Goal: Find specific page/section: Find specific page/section

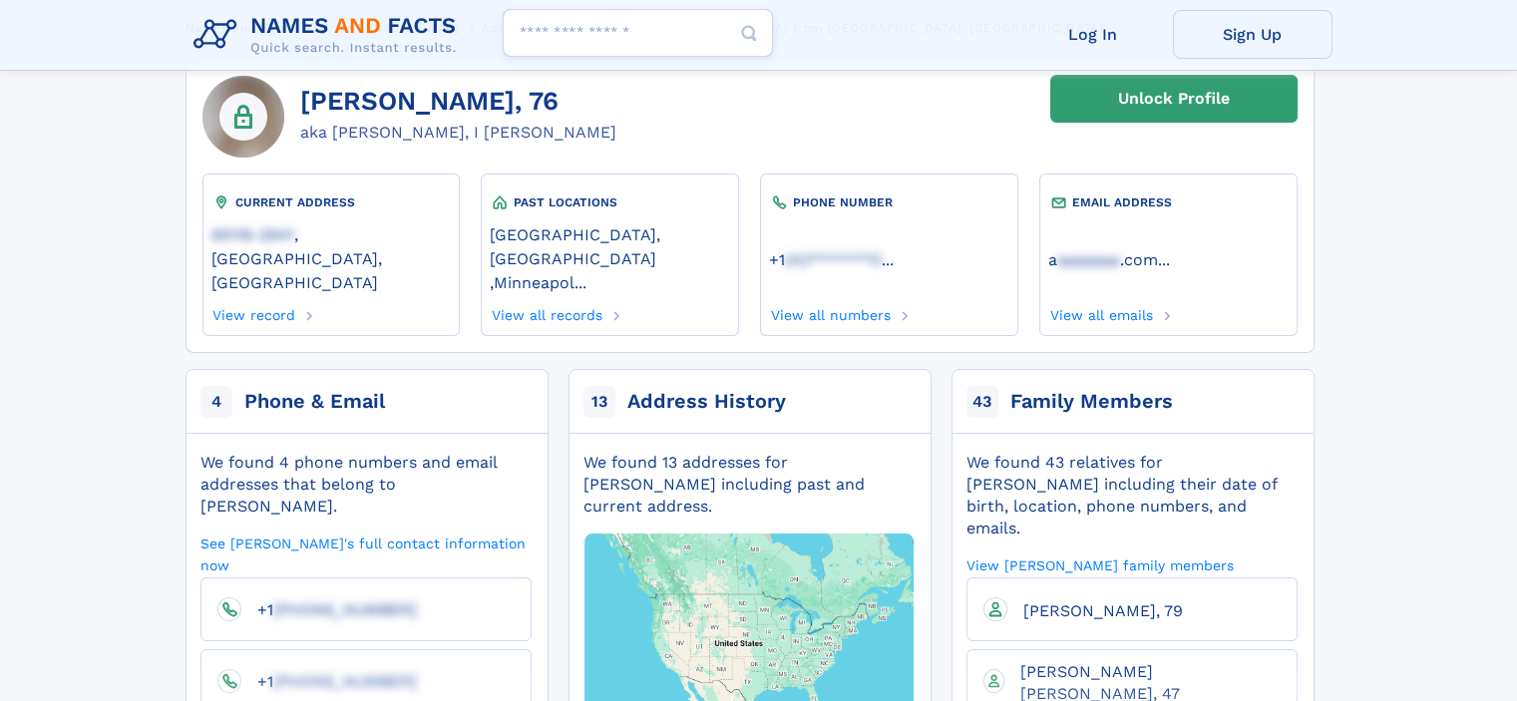
scroll to position [108, 0]
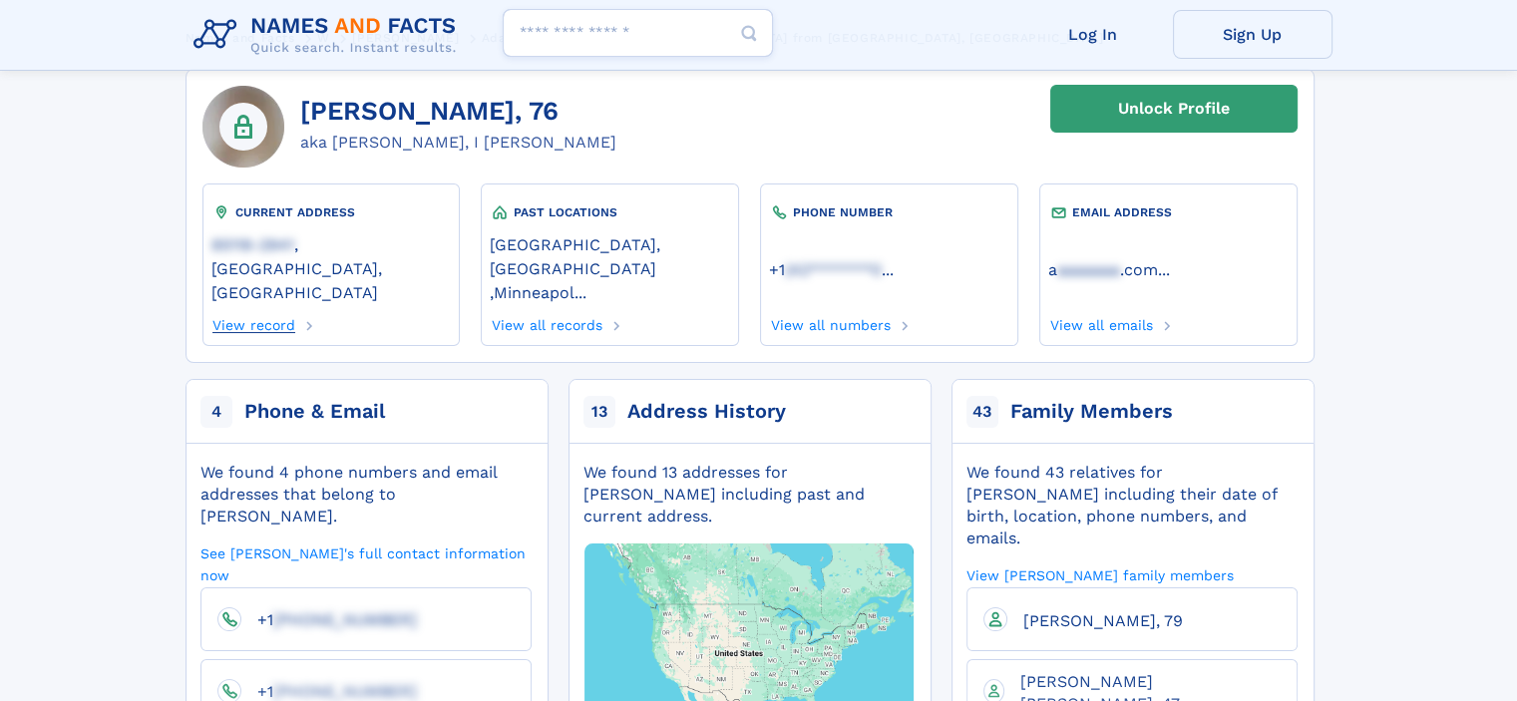
click at [232, 311] on link "View record" at bounding box center [253, 322] width 85 height 22
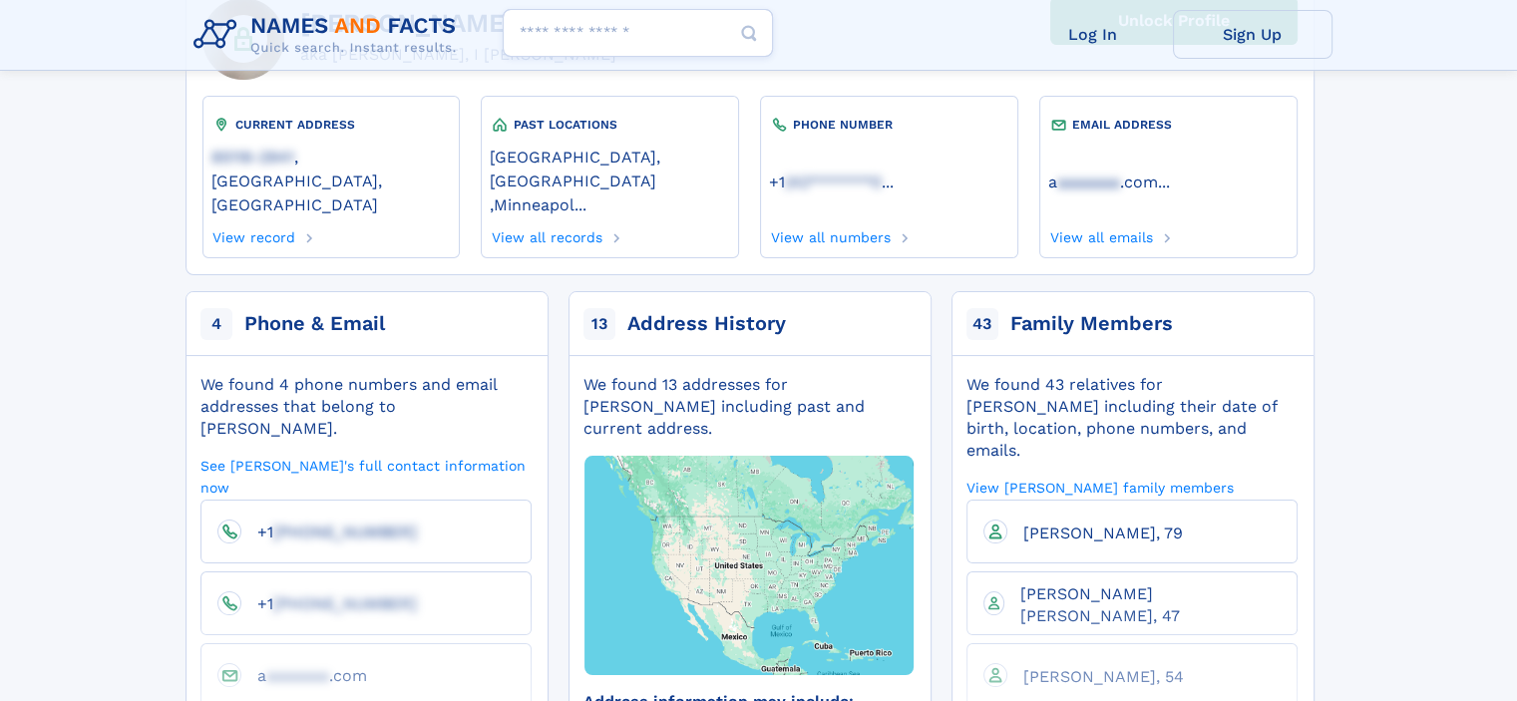
scroll to position [198, 0]
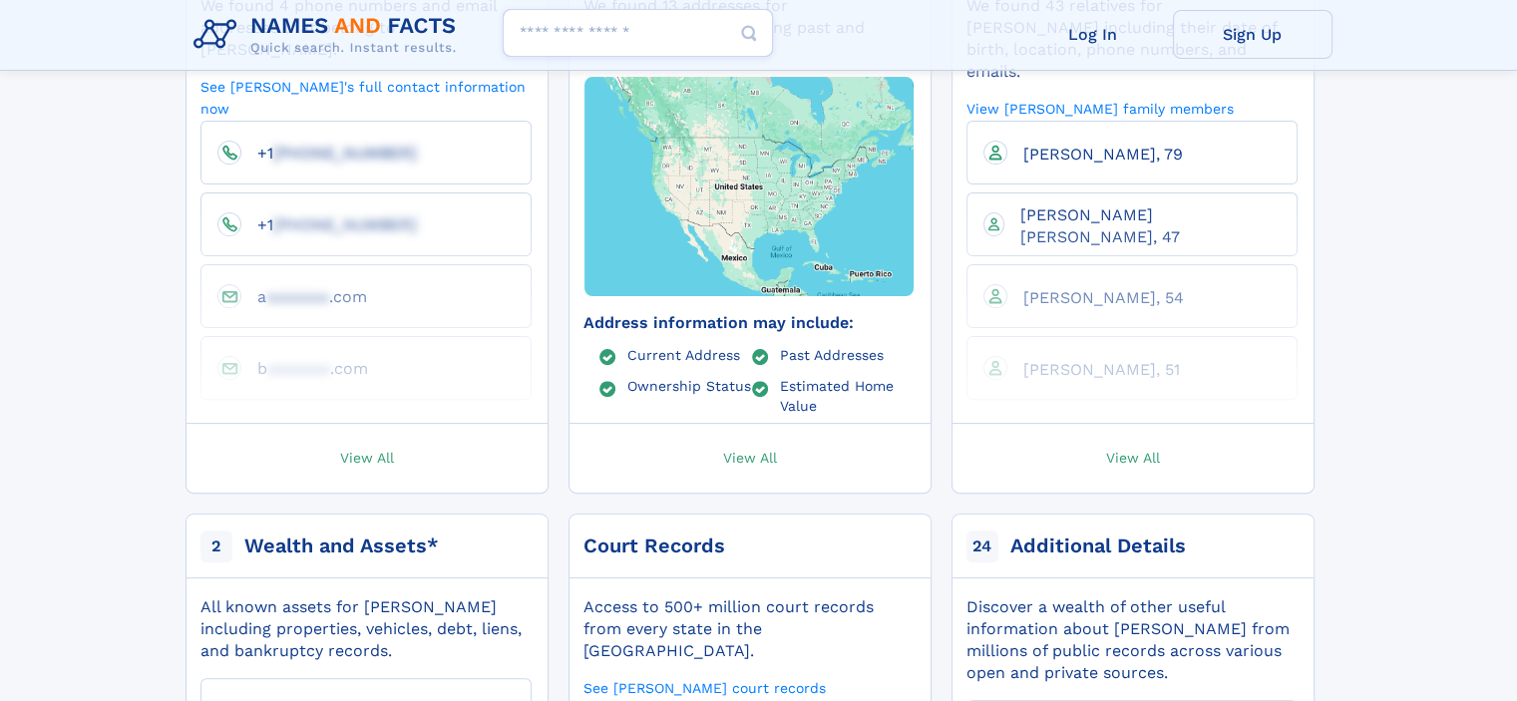
scroll to position [0, 0]
